Goal: Task Accomplishment & Management: Complete application form

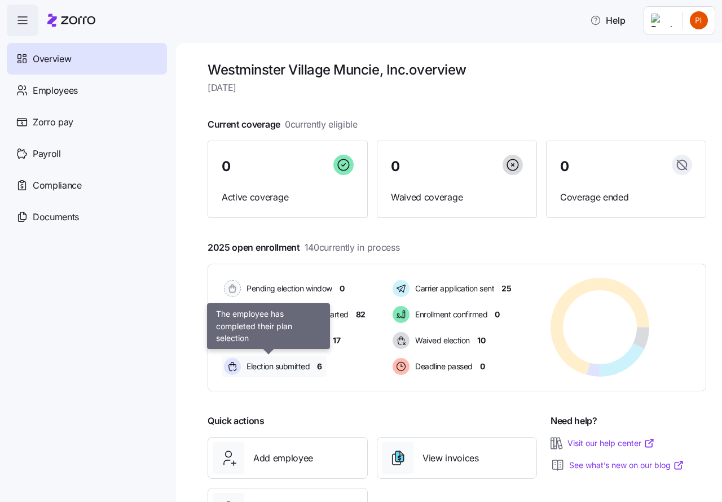
click at [278, 365] on span "Election submitted" at bounding box center [276, 366] width 67 height 11
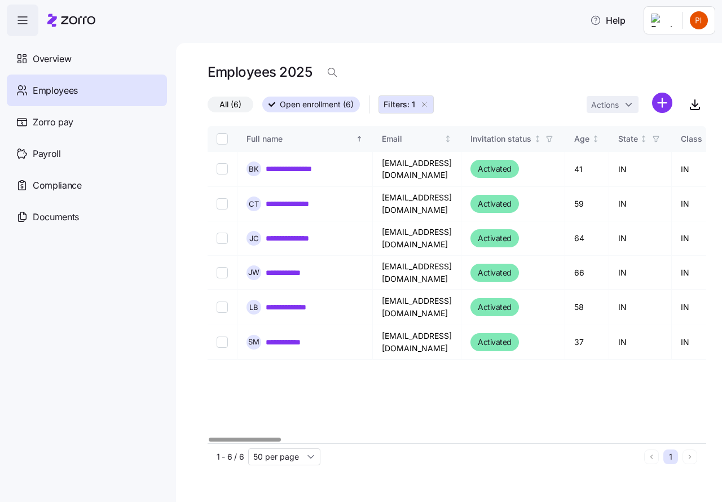
drag, startPoint x: 426, startPoint y: 102, endPoint x: 221, endPoint y: 145, distance: 209.8
click at [426, 103] on icon "button" at bounding box center [424, 104] width 9 height 9
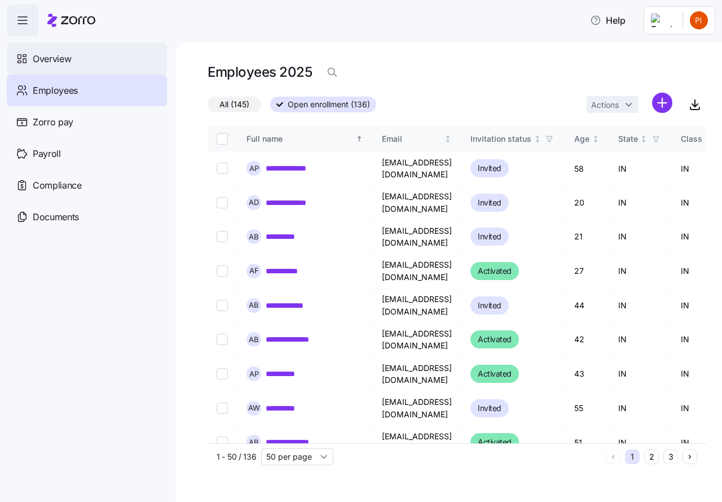
click at [52, 60] on span "Overview" at bounding box center [52, 59] width 38 height 14
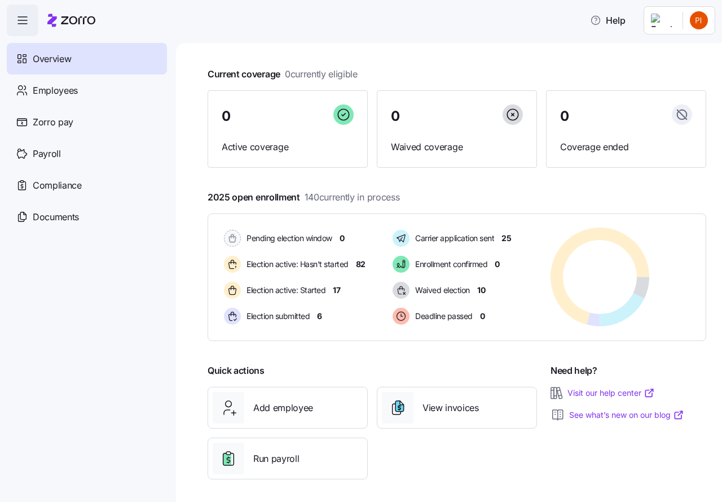
scroll to position [55, 0]
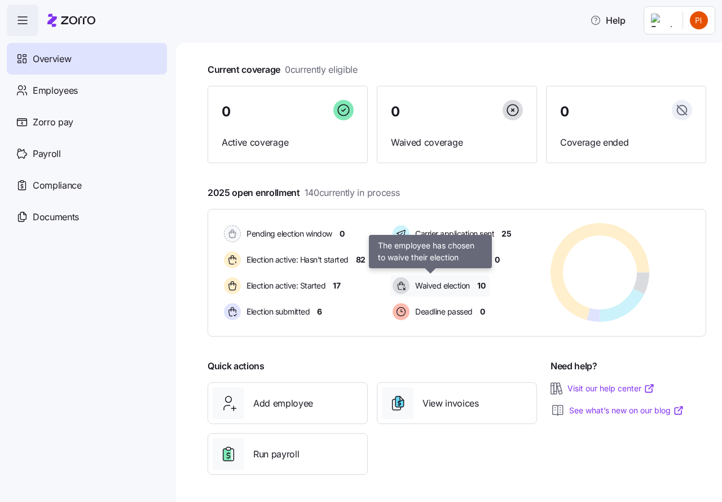
click at [431, 285] on span "Waived election" at bounding box center [441, 285] width 58 height 11
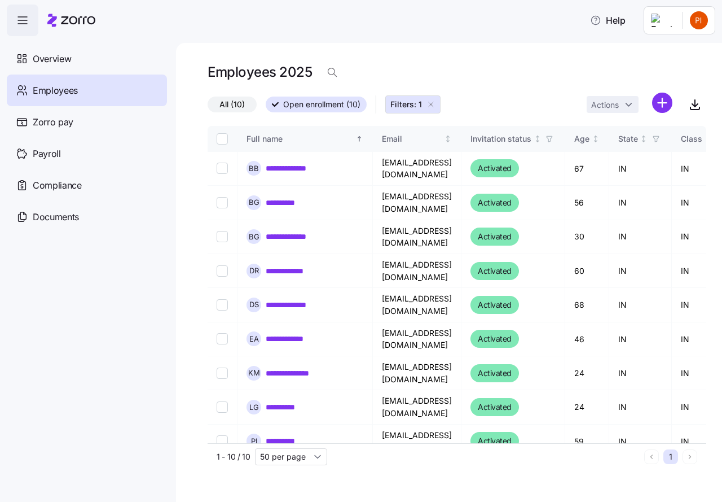
click at [429, 102] on icon "button" at bounding box center [431, 104] width 9 height 9
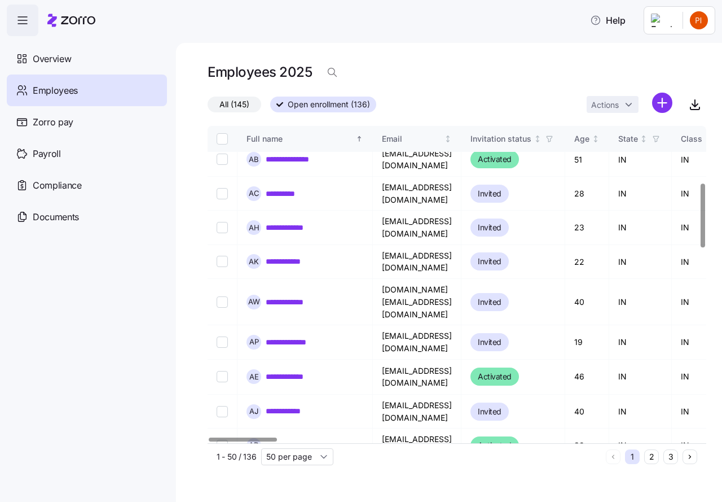
scroll to position [135, 0]
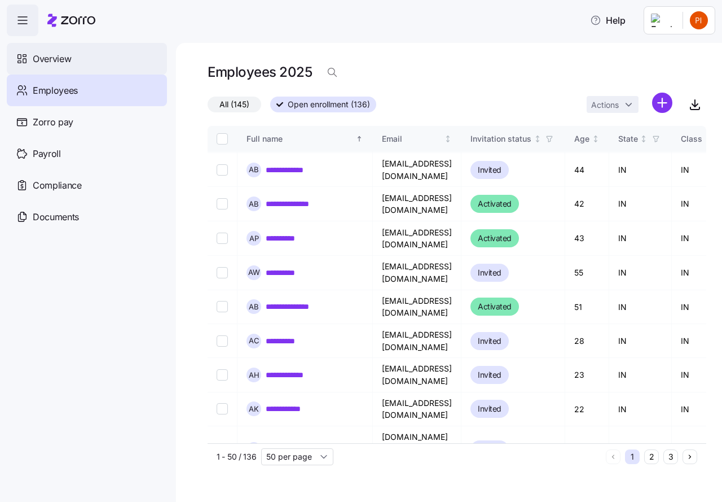
click at [50, 55] on span "Overview" at bounding box center [52, 59] width 38 height 14
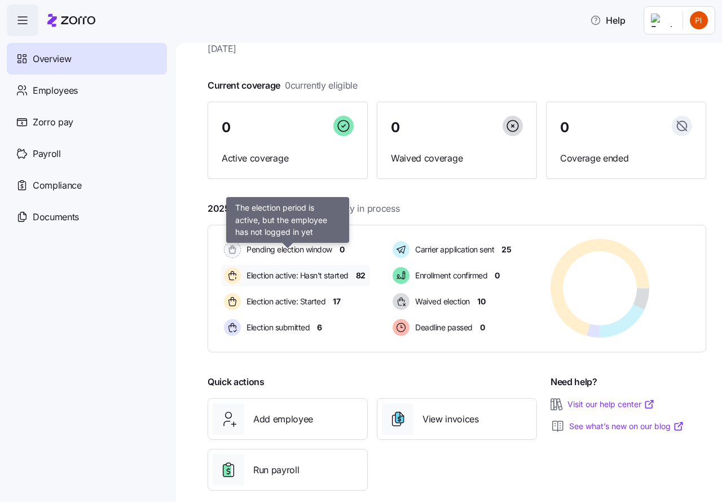
scroll to position [55, 0]
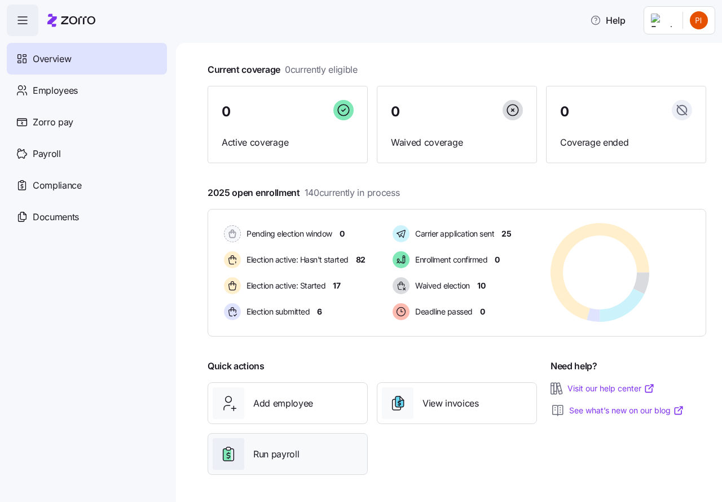
click at [279, 454] on span "Run payroll" at bounding box center [276, 454] width 46 height 14
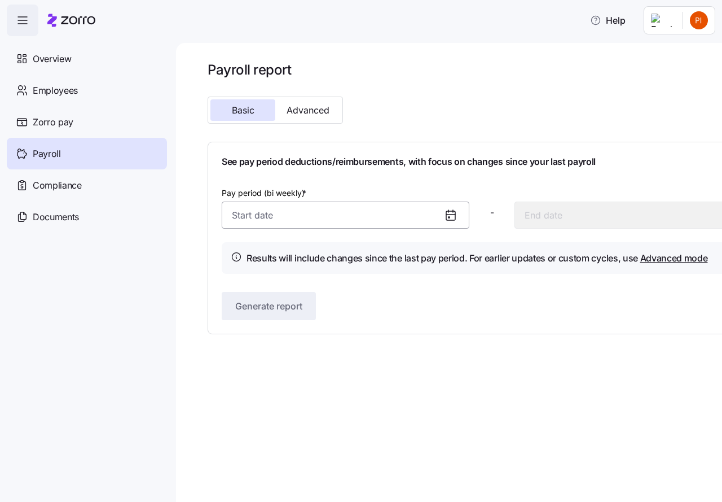
click at [362, 218] on input "Pay period (bi weekly) *" at bounding box center [346, 214] width 248 height 27
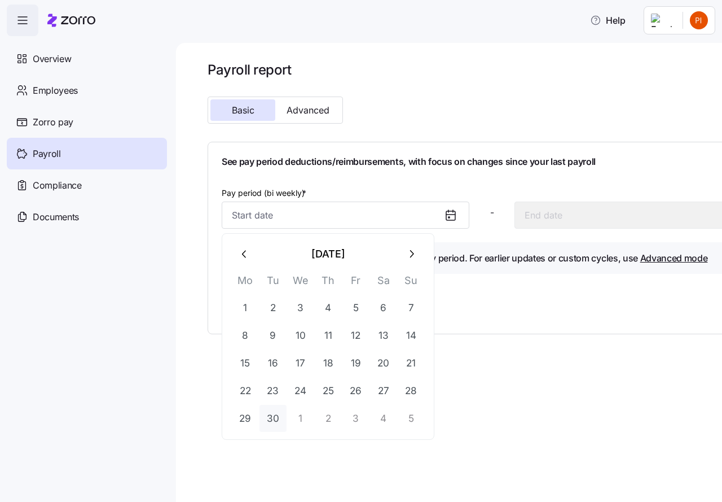
click at [272, 416] on button "30" at bounding box center [273, 418] width 27 height 27
type input "September 30, 2025"
type input "October 13, 2025"
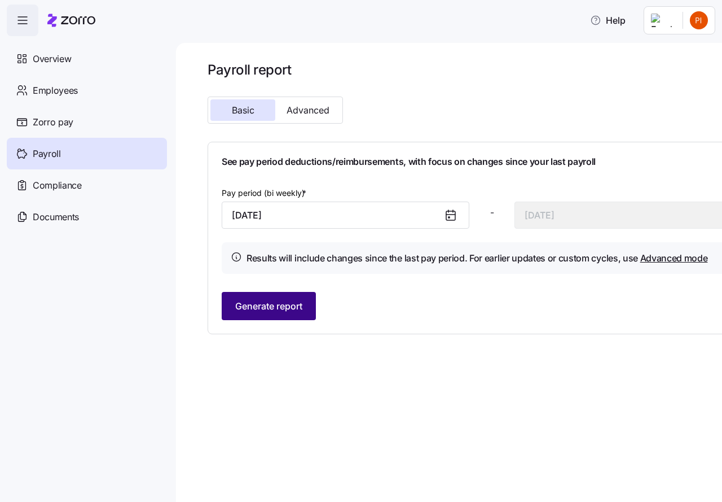
click at [288, 310] on span "Generate report" at bounding box center [268, 306] width 67 height 14
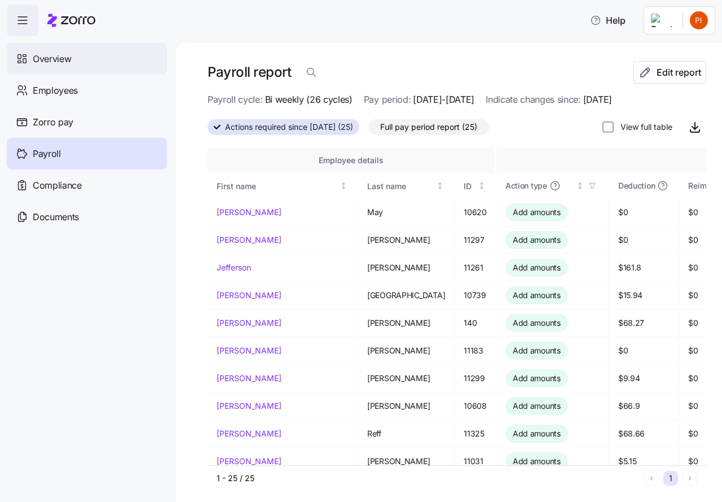
click at [52, 56] on span "Overview" at bounding box center [52, 59] width 38 height 14
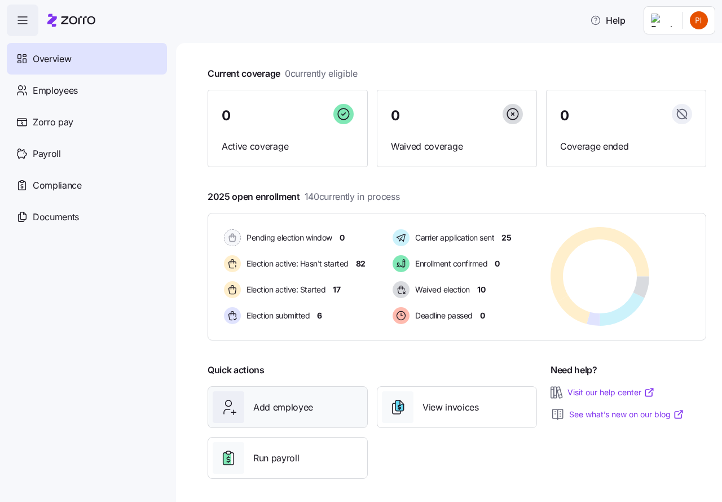
scroll to position [55, 0]
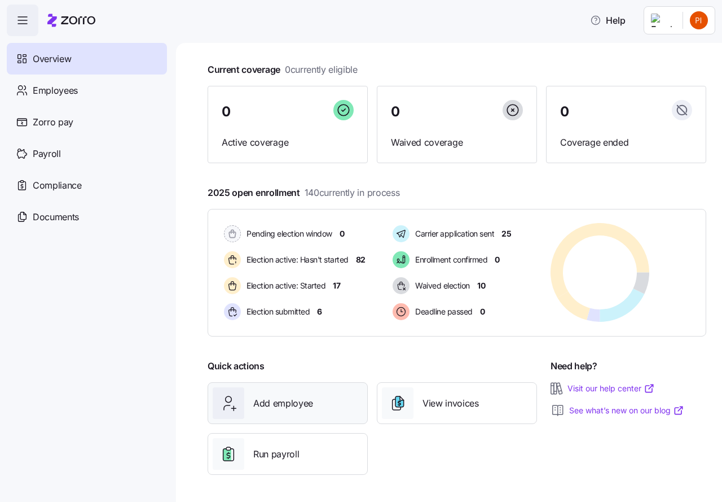
click at [273, 405] on span "Add employee" at bounding box center [283, 403] width 60 height 14
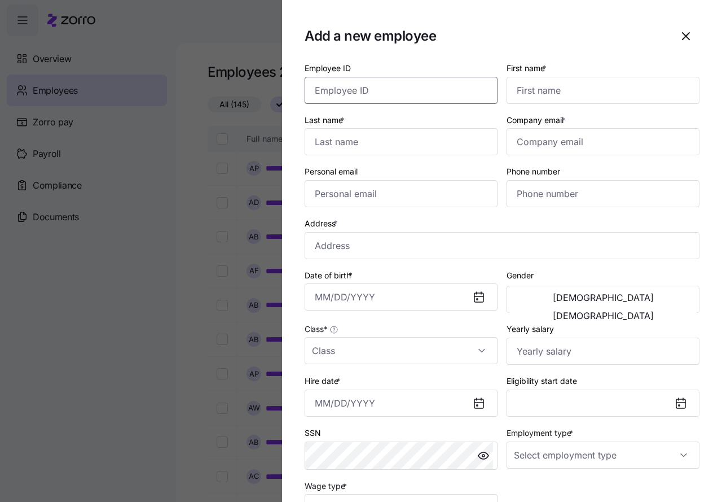
click at [332, 89] on input "Employee ID" at bounding box center [401, 90] width 193 height 27
type input "11343"
click at [524, 93] on input "First name *" at bounding box center [603, 90] width 193 height 27
type input "Courtney"
click at [335, 142] on input "Last name *" at bounding box center [401, 141] width 193 height 27
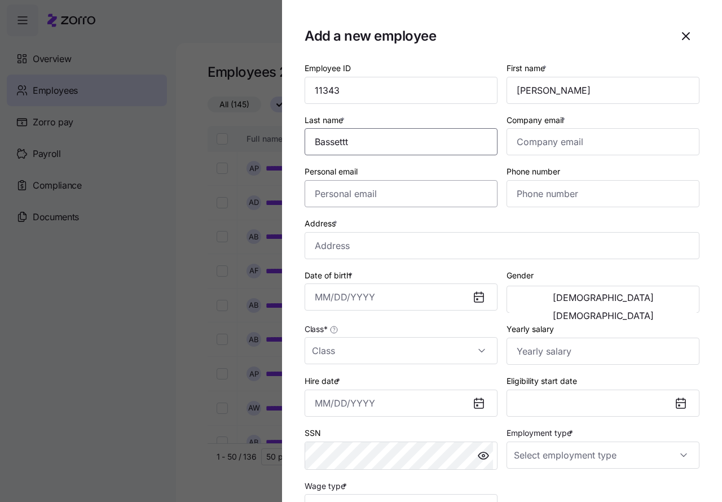
type input "Bassettt"
click at [334, 196] on input "Personal email" at bounding box center [401, 193] width 193 height 27
click at [516, 142] on input "Company email *" at bounding box center [603, 141] width 193 height 27
type input "C"
type input "courtneykbows@gmail.com"
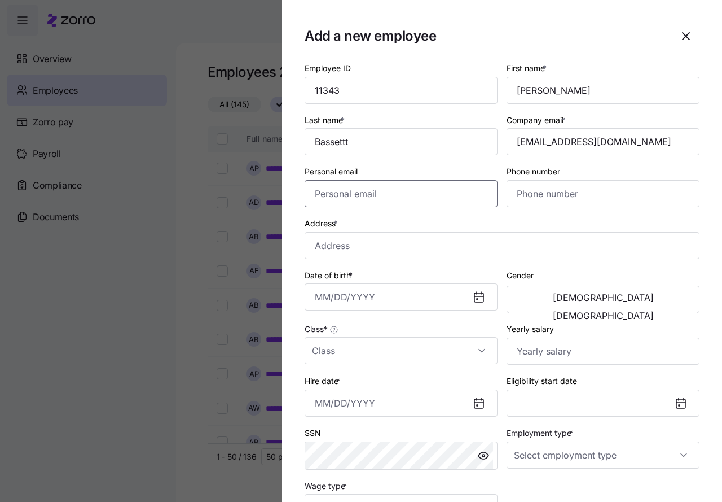
click at [354, 195] on input "Personal email" at bounding box center [401, 193] width 193 height 27
type input "courtneykbows@gmail.com"
click at [517, 193] on input "Phone number" at bounding box center [603, 193] width 193 height 27
type input "(765) 717-8689"
click at [324, 251] on input "Address *" at bounding box center [502, 245] width 395 height 27
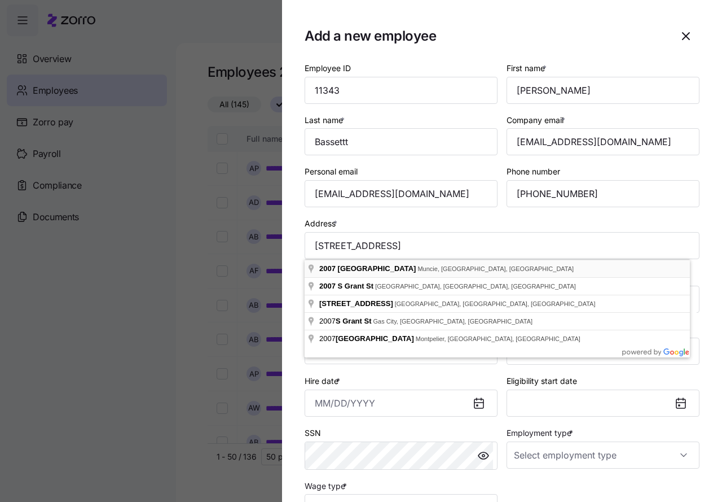
type input "2007 S Grant St, Muncie, IN 47302, USA"
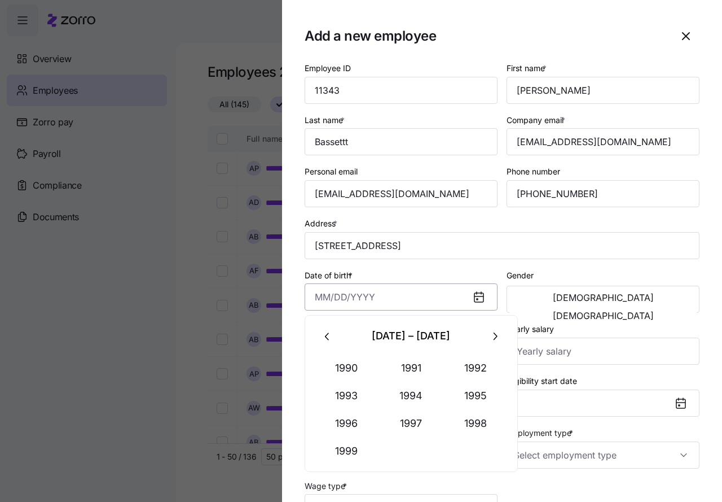
click at [319, 291] on input "Date of birth *" at bounding box center [401, 296] width 193 height 27
type input "February 1, 1999"
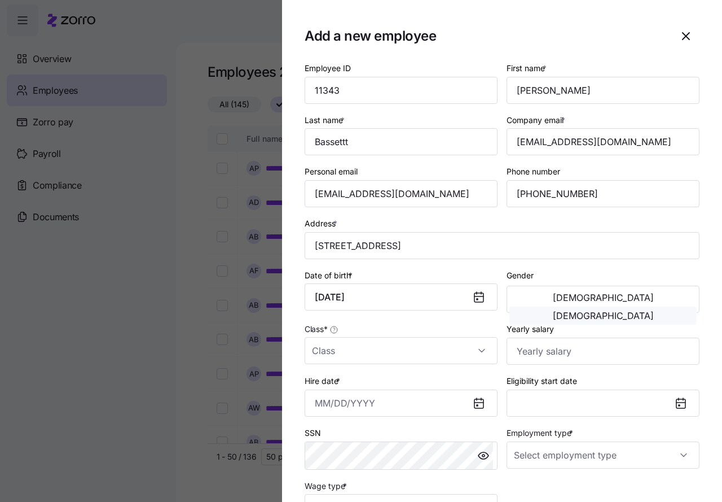
click at [638, 311] on span "Female" at bounding box center [603, 315] width 101 height 9
click at [349, 354] on input "Class *" at bounding box center [401, 350] width 193 height 27
click at [341, 383] on div "IN" at bounding box center [399, 385] width 180 height 24
type input "IN"
click at [523, 349] on input "Yearly salary" at bounding box center [603, 350] width 193 height 27
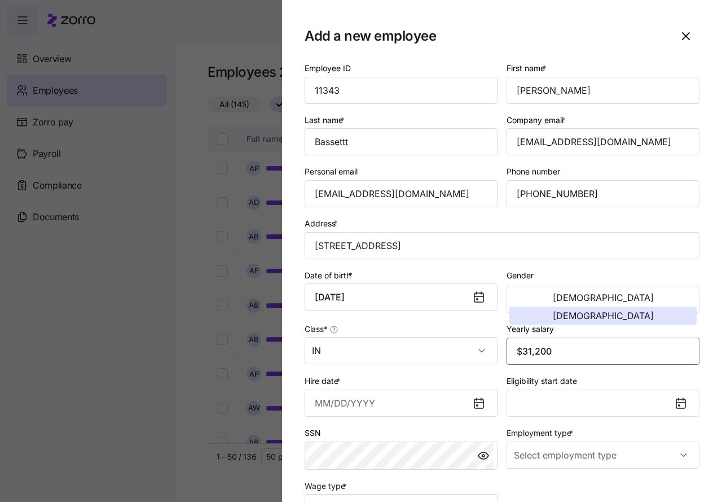
type input "$31,200"
click at [614, 376] on div "Eligibility start date" at bounding box center [603, 395] width 193 height 43
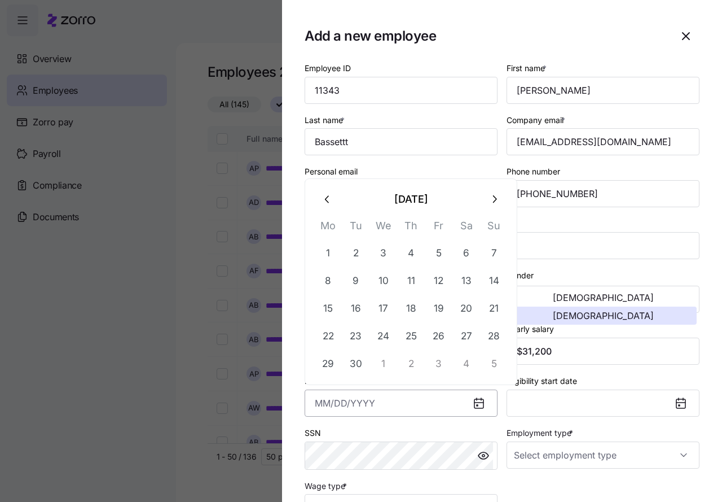
click at [374, 406] on input "Hire date *" at bounding box center [401, 402] width 193 height 27
click at [328, 280] on button "8" at bounding box center [328, 280] width 27 height 27
type input "September 8, 2025"
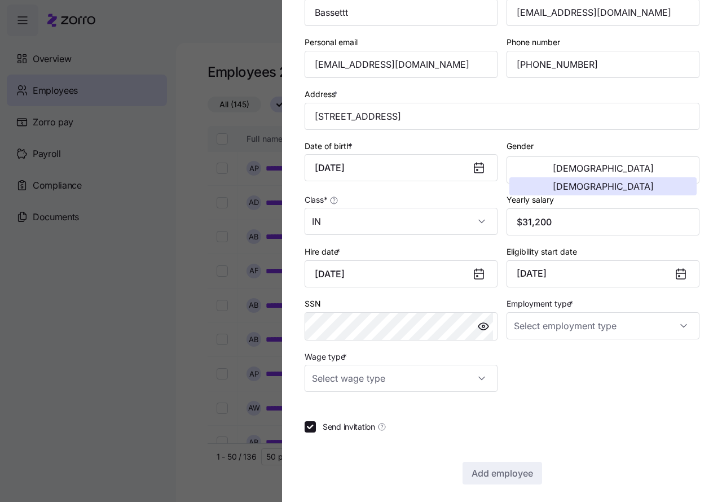
scroll to position [134, 0]
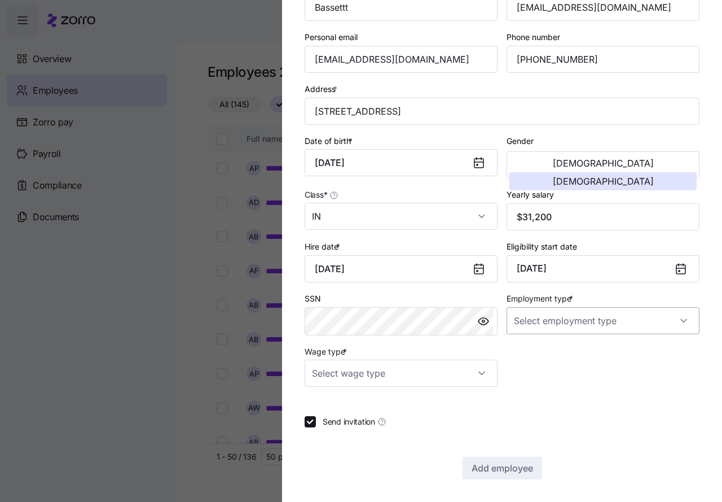
click at [543, 326] on input "Employment type *" at bounding box center [603, 320] width 193 height 27
click at [532, 353] on span "Full Time" at bounding box center [532, 355] width 33 height 12
type input "Full Time"
click at [479, 372] on input "Wage type *" at bounding box center [401, 372] width 193 height 27
click at [343, 432] on div "Hourly" at bounding box center [399, 431] width 180 height 24
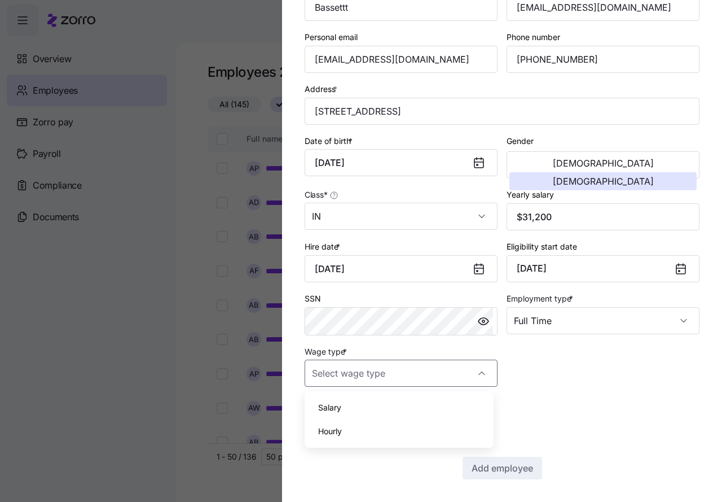
type input "Hourly"
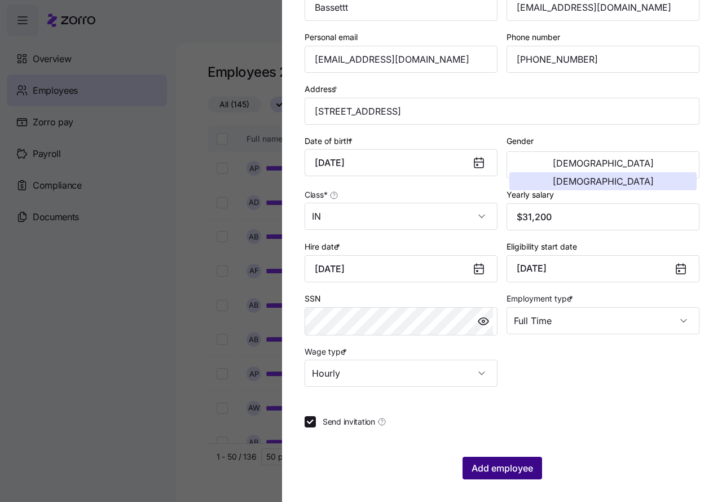
click at [495, 469] on span "Add employee" at bounding box center [503, 468] width 62 height 14
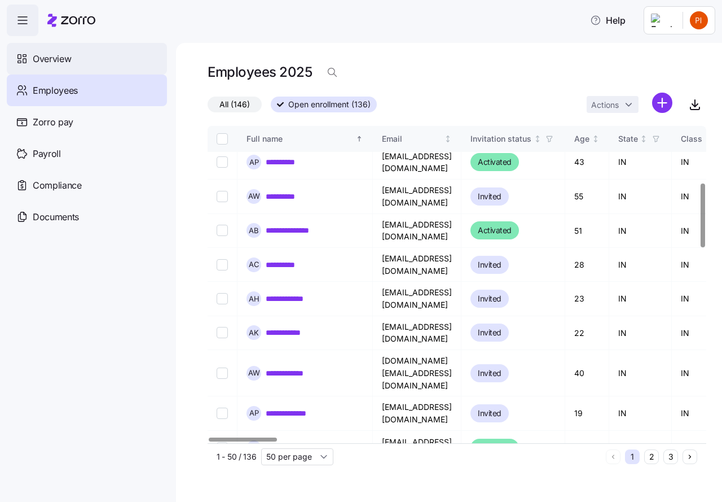
scroll to position [282, 0]
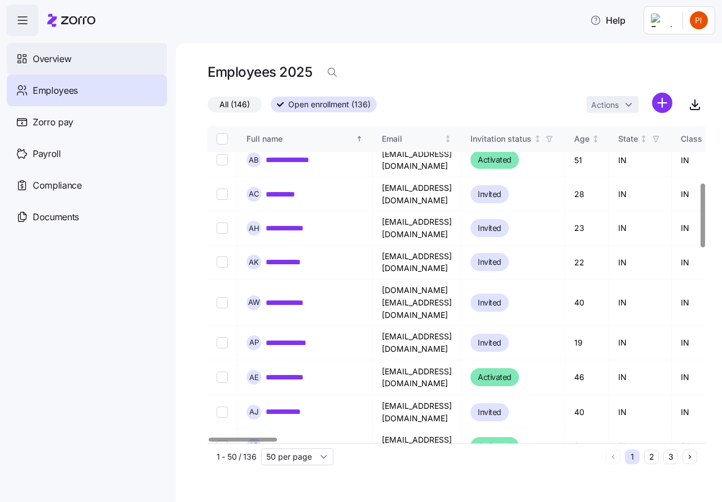
click at [62, 62] on span "Overview" at bounding box center [52, 59] width 38 height 14
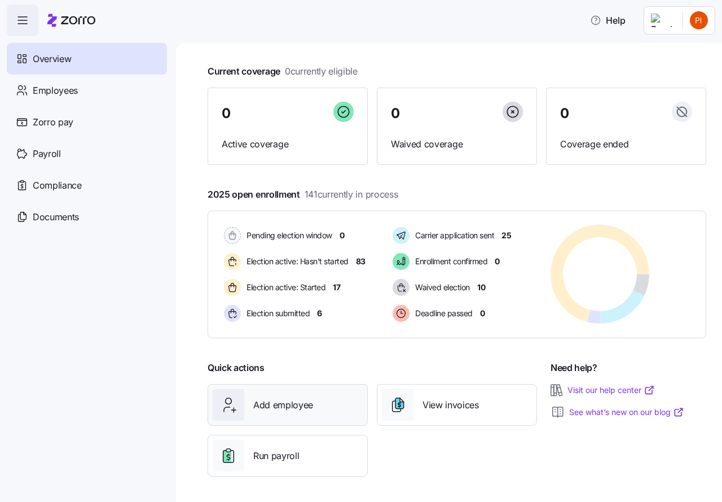
scroll to position [55, 0]
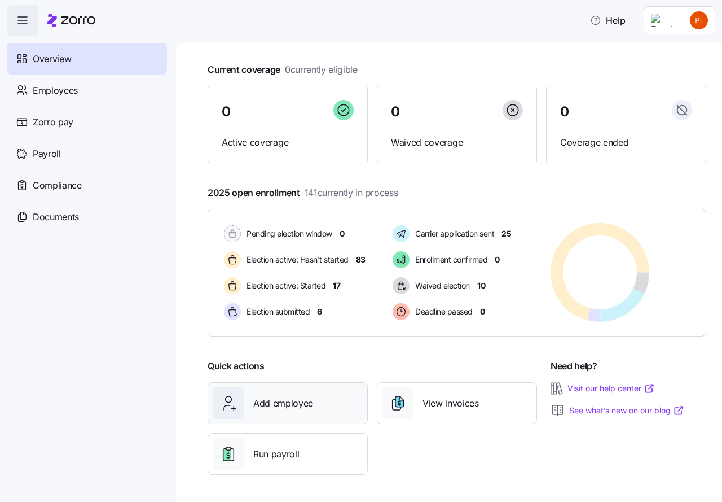
click at [280, 406] on span "Add employee" at bounding box center [283, 403] width 60 height 14
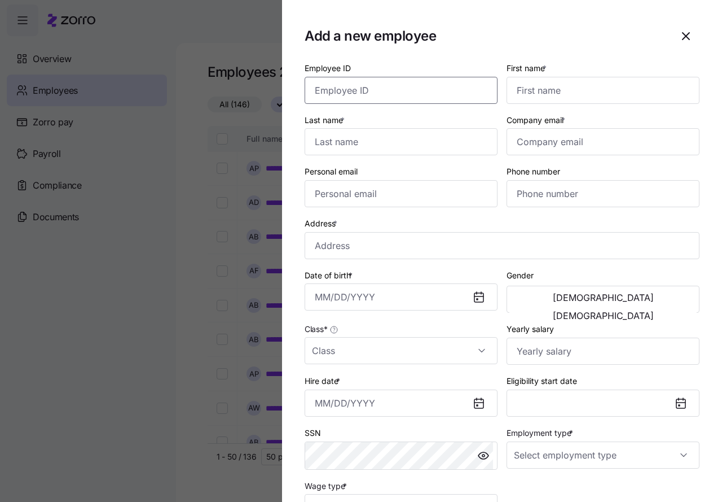
click at [358, 91] on input "Employee ID" at bounding box center [401, 90] width 193 height 27
type input "11344"
click at [534, 95] on input "First name *" at bounding box center [603, 90] width 193 height 27
type input "Marijo"
click at [330, 144] on input "Last name *" at bounding box center [401, 141] width 193 height 27
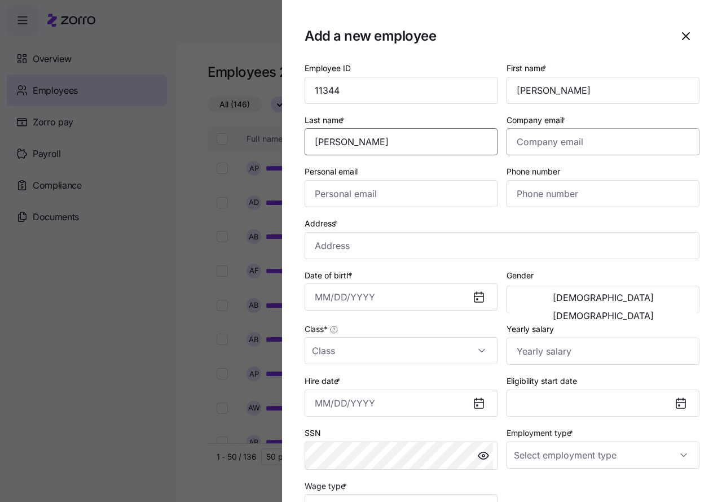
type input "Presley"
click at [543, 142] on input "Company email *" at bounding box center [603, 141] width 193 height 27
type input "marijopresley@gmail.com"
click at [351, 195] on input "Personal email" at bounding box center [401, 193] width 193 height 27
type input "marijopresley@gmail.com"
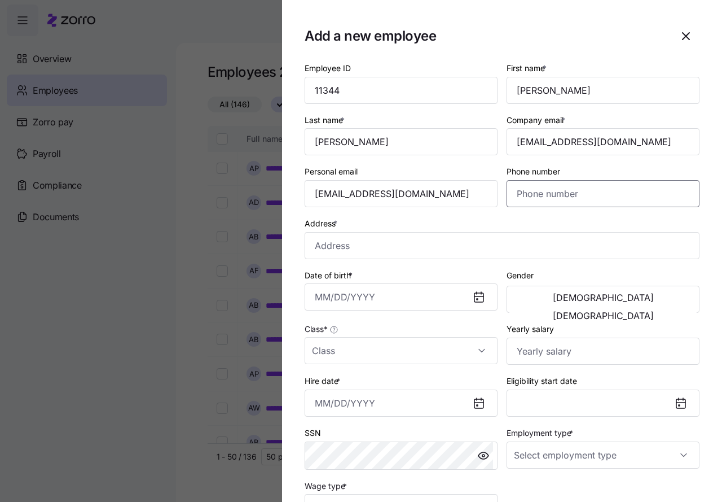
click at [516, 194] on input "Phone number" at bounding box center [603, 193] width 193 height 27
type input "(765) 425-6013"
click at [340, 242] on input "Address *" at bounding box center [502, 245] width 395 height 27
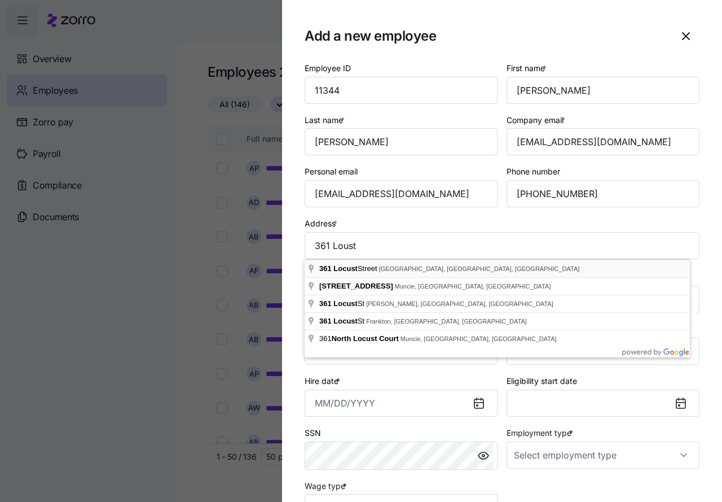
type input "361 Locust St, Middletown, IN 47356, USA"
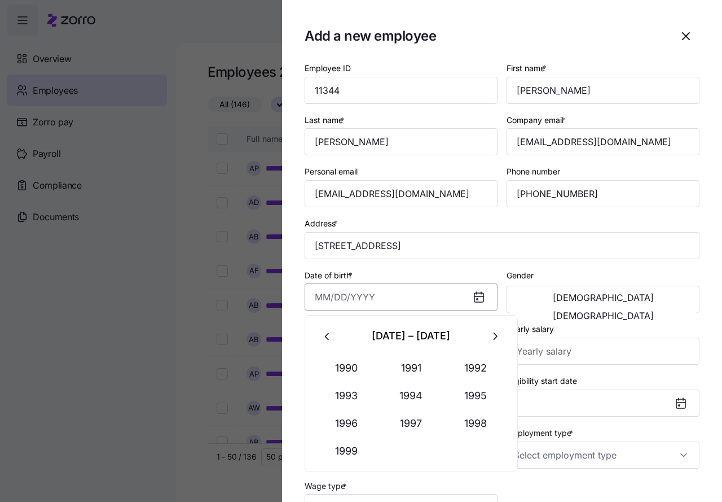
click at [332, 295] on input "Date of birth *" at bounding box center [401, 296] width 193 height 27
type input "December 31, 1996"
click at [638, 311] on span "Female" at bounding box center [603, 315] width 101 height 9
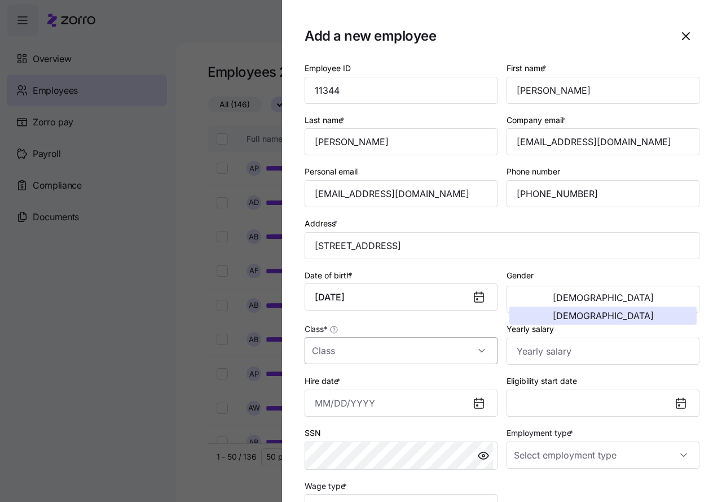
click at [350, 353] on input "Class *" at bounding box center [401, 350] width 193 height 27
click at [346, 384] on div "IN" at bounding box center [399, 385] width 180 height 24
type input "IN"
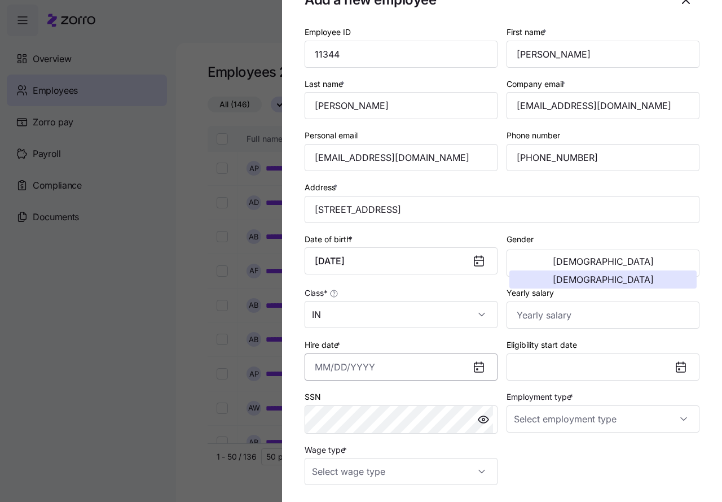
scroll to position [71, 0]
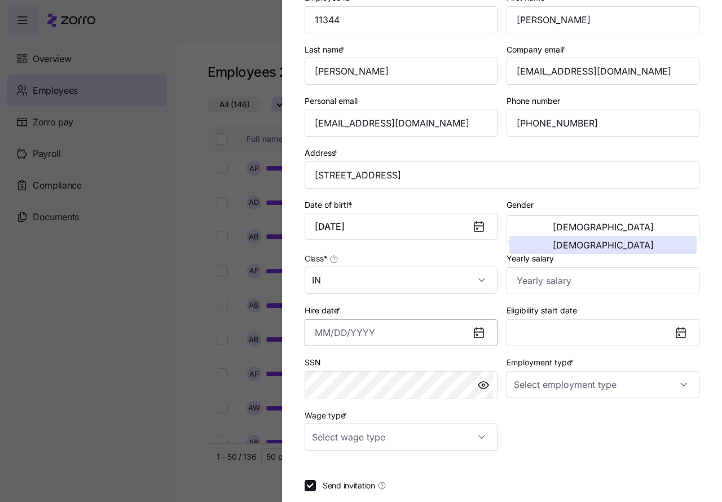
click at [337, 332] on input "Hire date *" at bounding box center [401, 332] width 193 height 27
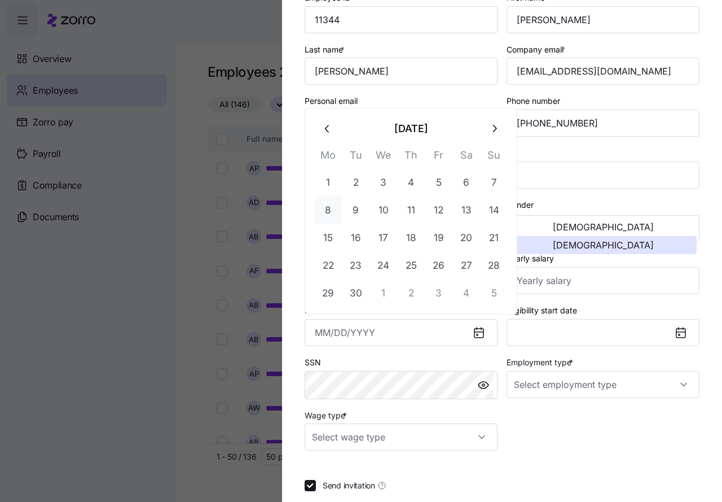
click at [327, 213] on button "8" at bounding box center [328, 209] width 27 height 27
type input "September 8, 2025"
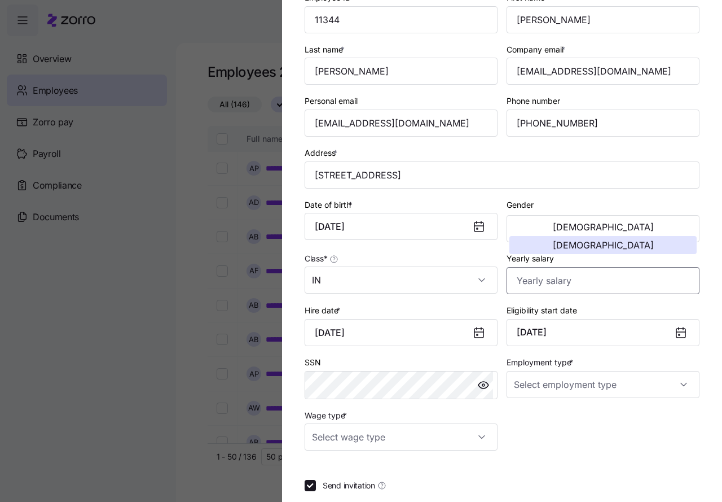
click at [535, 281] on input "Yearly salary" at bounding box center [603, 280] width 193 height 27
type input "$49,920"
click at [631, 431] on div "Employee ID 11344 First name * Marijo Last name * Presley Company email * marij…" at bounding box center [502, 220] width 404 height 469
click at [561, 387] on input "Employment type *" at bounding box center [603, 384] width 193 height 27
click at [543, 421] on span "Full Time" at bounding box center [532, 418] width 33 height 12
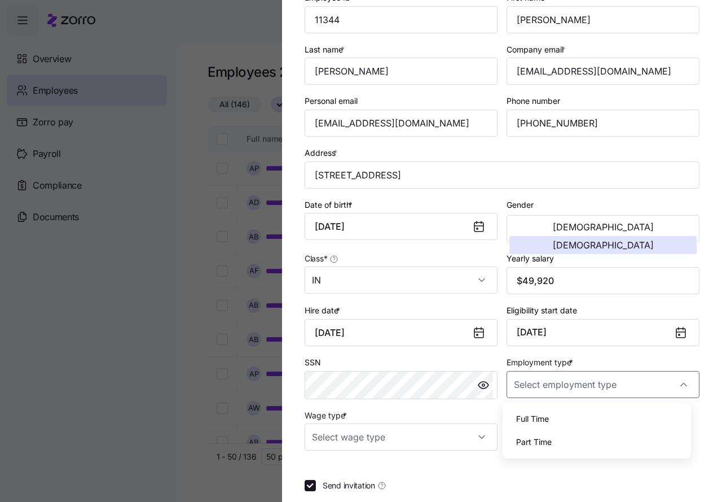
type input "Full Time"
click at [429, 441] on input "Wage type *" at bounding box center [401, 436] width 193 height 27
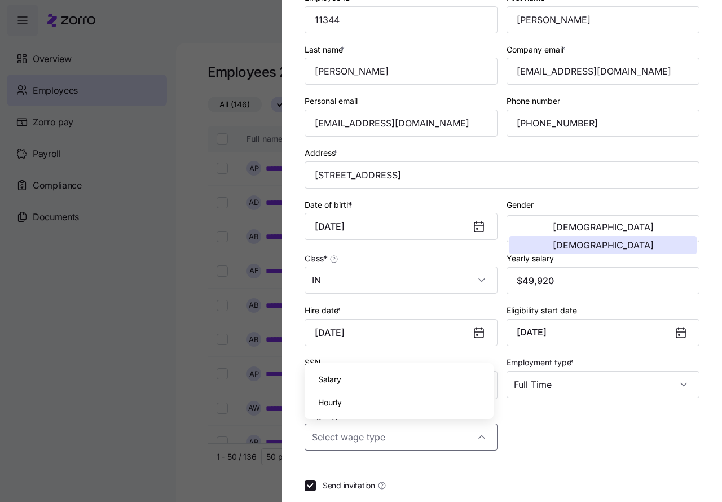
click at [333, 402] on span "Hourly" at bounding box center [330, 402] width 24 height 12
type input "Hourly"
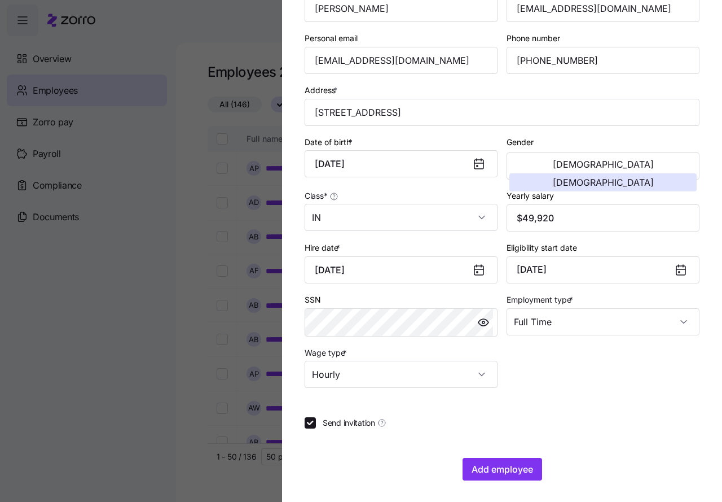
scroll to position [134, 0]
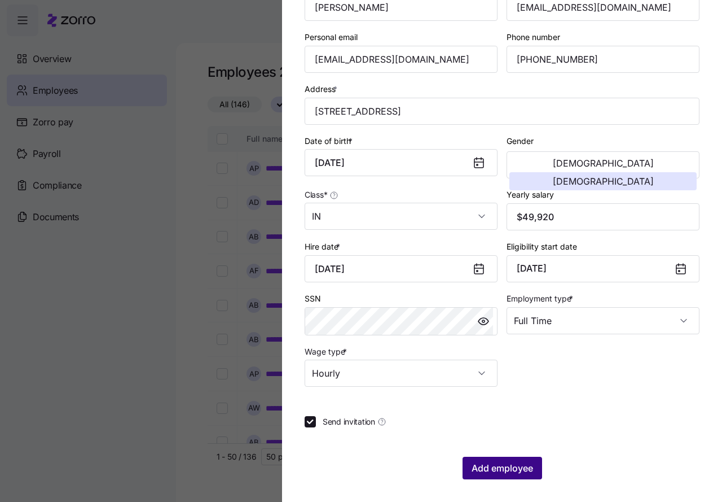
click at [485, 467] on span "Add employee" at bounding box center [503, 468] width 62 height 14
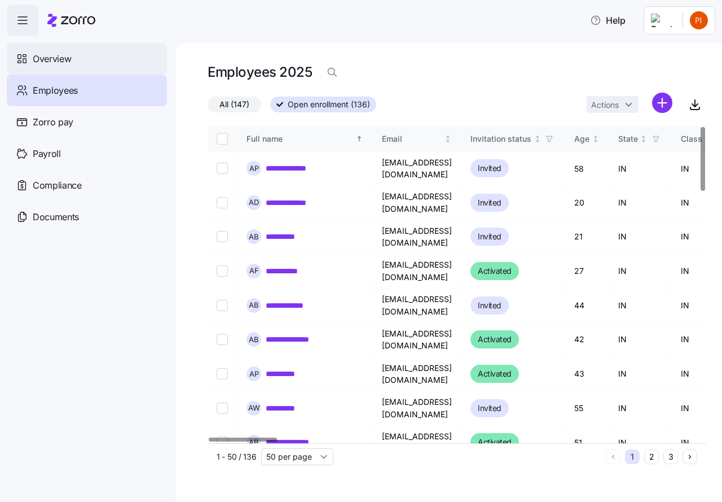
click at [37, 59] on span "Overview" at bounding box center [52, 59] width 38 height 14
